Goal: Task Accomplishment & Management: Complete application form

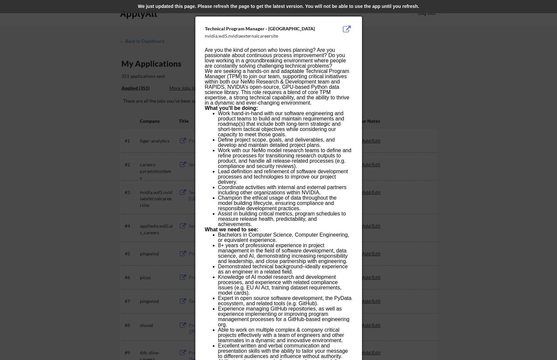
scroll to position [1, 0]
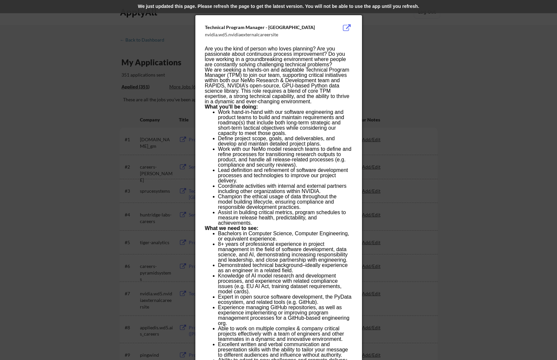
click at [411, 58] on div at bounding box center [278, 180] width 557 height 360
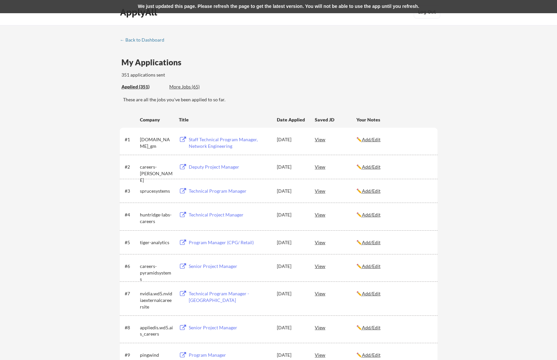
scroll to position [0, 0]
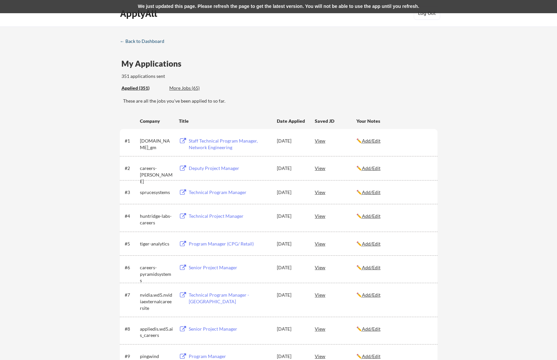
click at [141, 43] on div "← Back to Dashboard" at bounding box center [145, 41] width 50 height 5
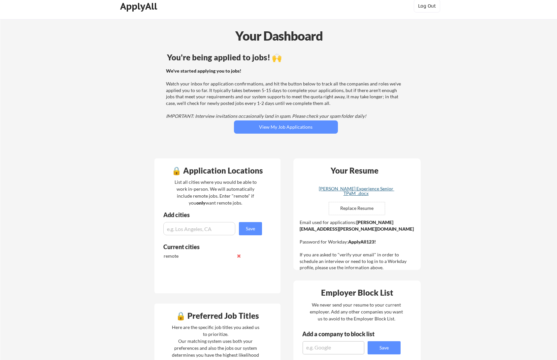
scroll to position [18, 0]
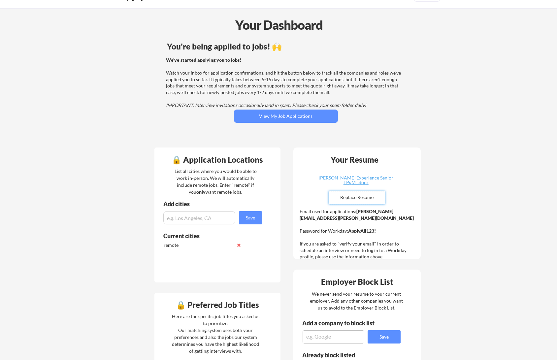
click at [359, 198] on input "file" at bounding box center [357, 197] width 56 height 13
type input "C:\fakepath\[PERSON_NAME] Senior PgM [DATE].docx"
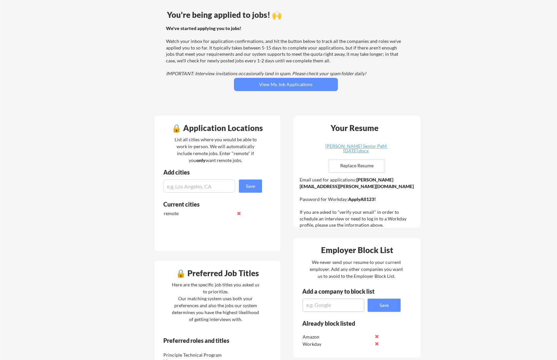
scroll to position [51, 0]
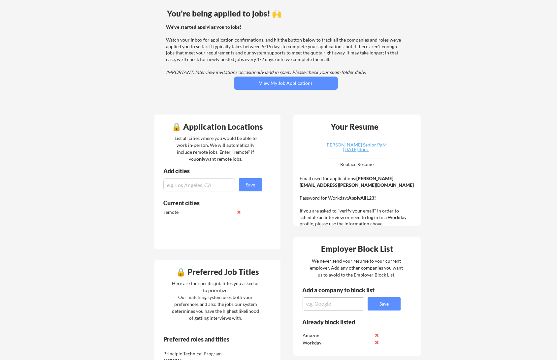
click at [358, 231] on div "🔒 Application Locations List all cities where you would be able to work in-pers…" at bounding box center [288, 364] width 278 height 510
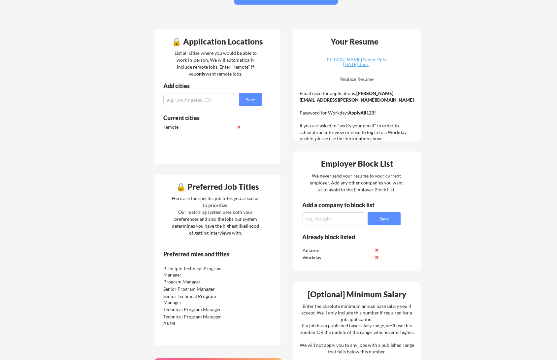
scroll to position [138, 0]
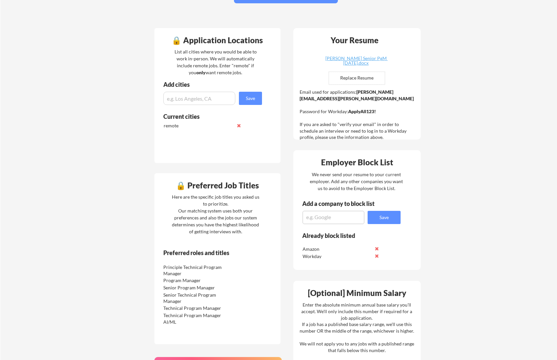
click at [108, 226] on div "Your Dashboard You're being applied to jobs! 🙌 We've started applying you to jo…" at bounding box center [278, 211] width 557 height 644
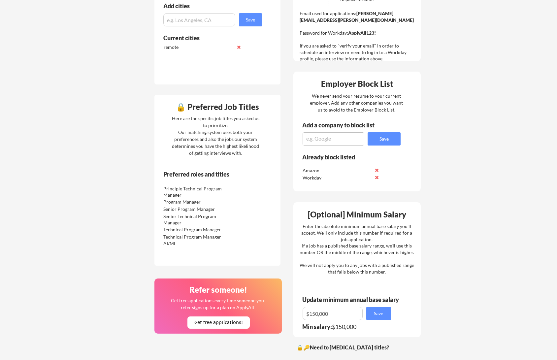
scroll to position [218, 0]
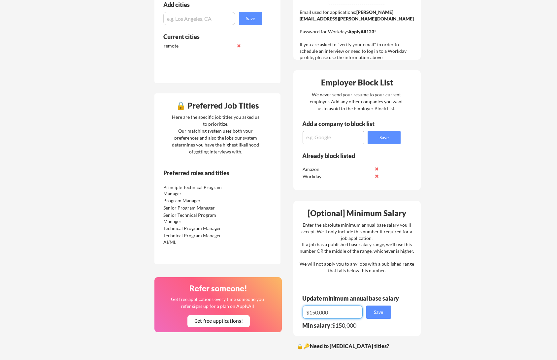
drag, startPoint x: 334, startPoint y: 313, endPoint x: 287, endPoint y: 308, distance: 47.1
click at [287, 308] on div "🔒 Application Locations List all cities where you would be able to work in-pers…" at bounding box center [288, 198] width 278 height 510
type input "$180,000"
click at [382, 311] on button "Save" at bounding box center [378, 312] width 25 height 13
click at [442, 209] on div "Your Dashboard You're being applied to jobs! 🙌 We've started applying you to jo…" at bounding box center [278, 131] width 557 height 644
